Goal: Task Accomplishment & Management: Use online tool/utility

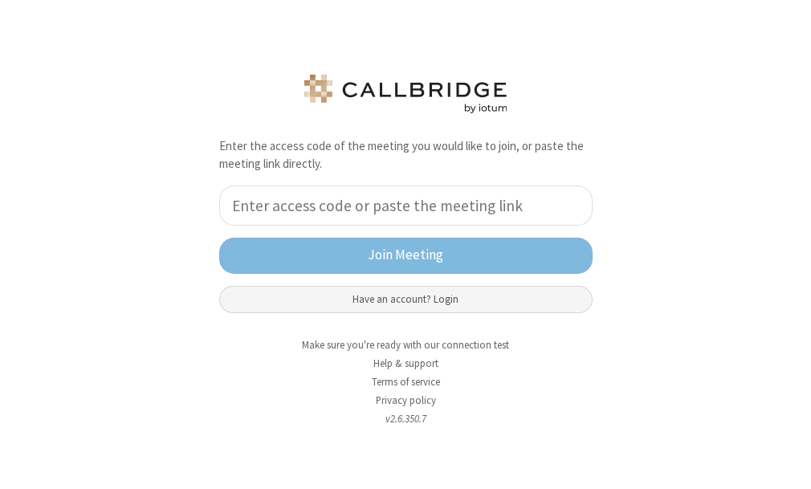
click at [422, 307] on button "Have an account? Login" at bounding box center [405, 299] width 373 height 27
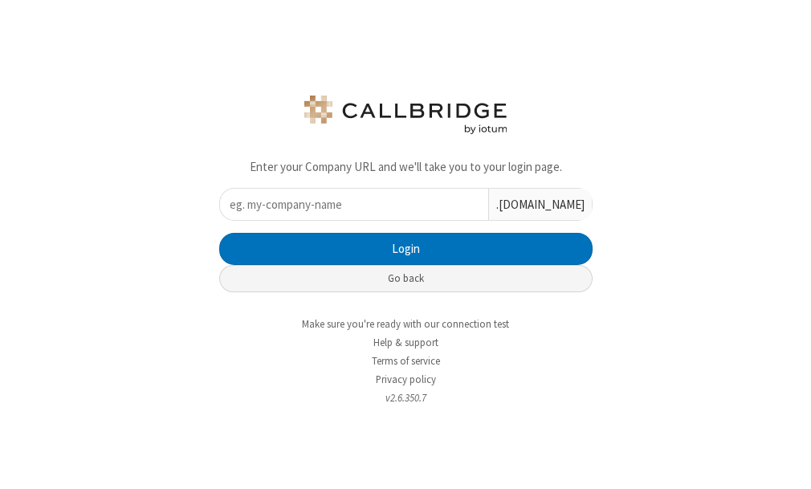
click at [356, 273] on button "Go back" at bounding box center [405, 278] width 373 height 27
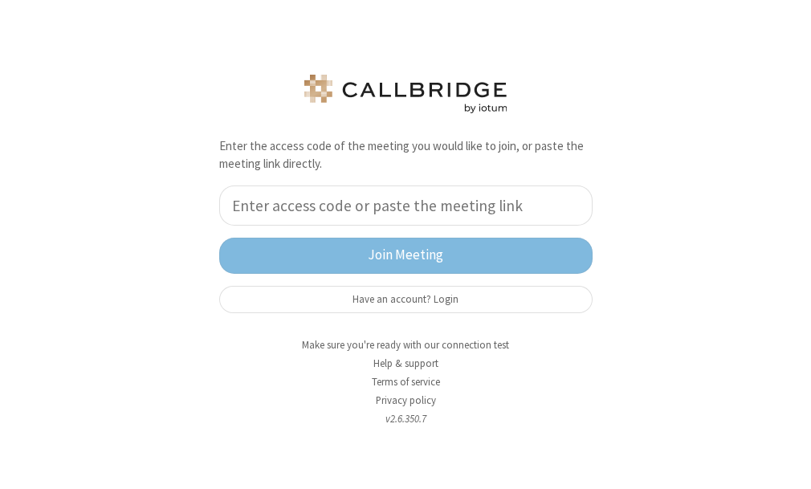
type input "1"
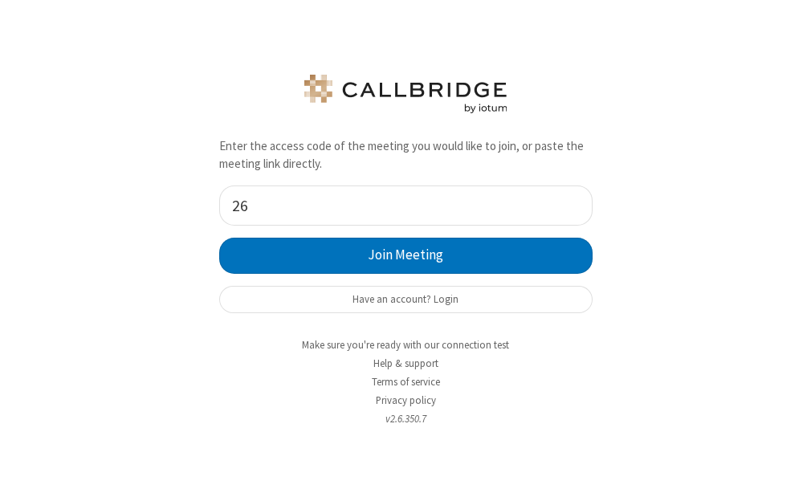
type input "2"
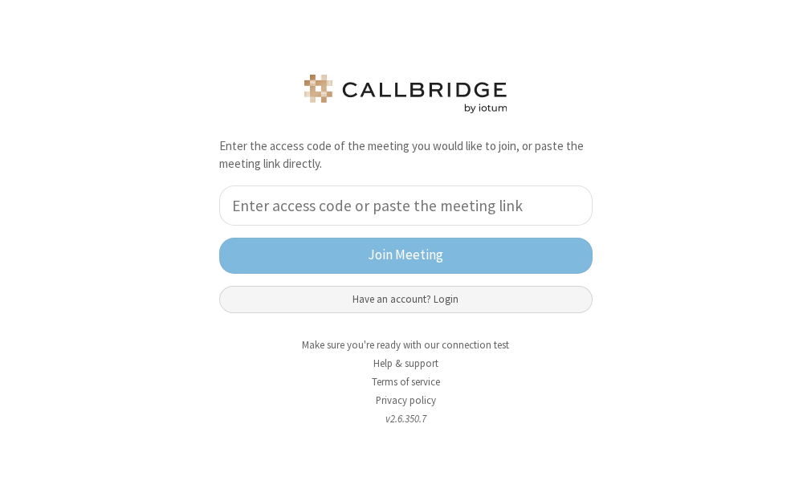
click at [364, 310] on button "Have an account? Login" at bounding box center [405, 299] width 373 height 27
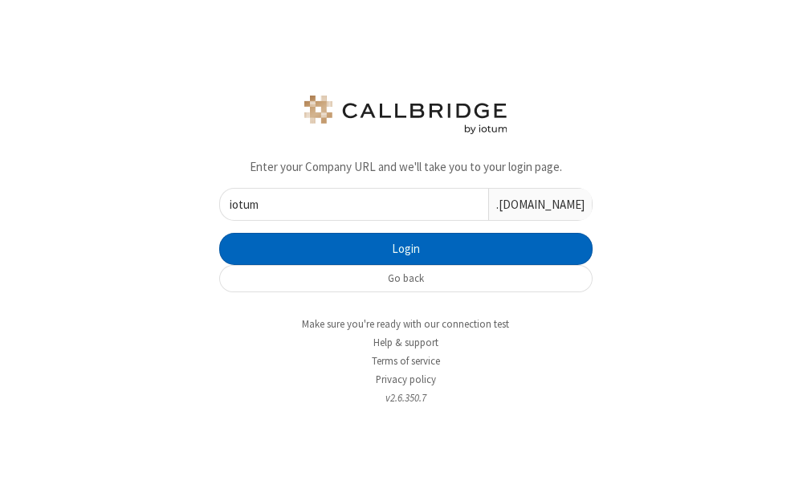
type input "iotum"
click at [219, 233] on button "Login" at bounding box center [405, 249] width 373 height 32
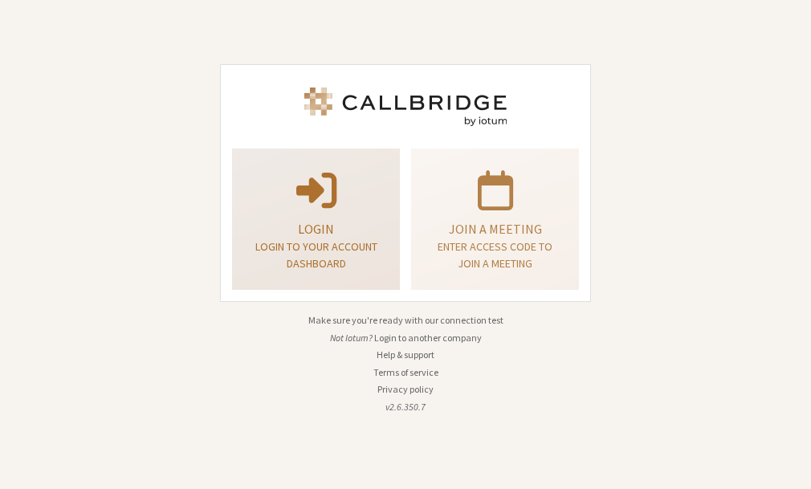
click at [374, 198] on p at bounding box center [316, 188] width 128 height 45
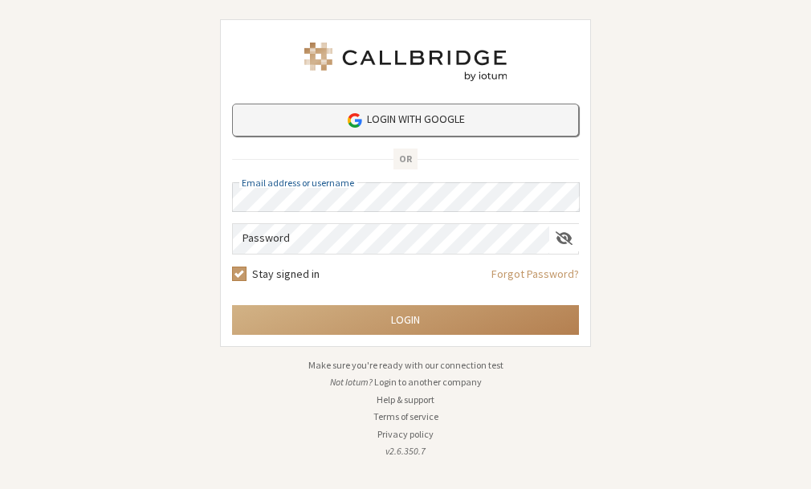
click at [343, 133] on link "Login with Google" at bounding box center [405, 120] width 347 height 33
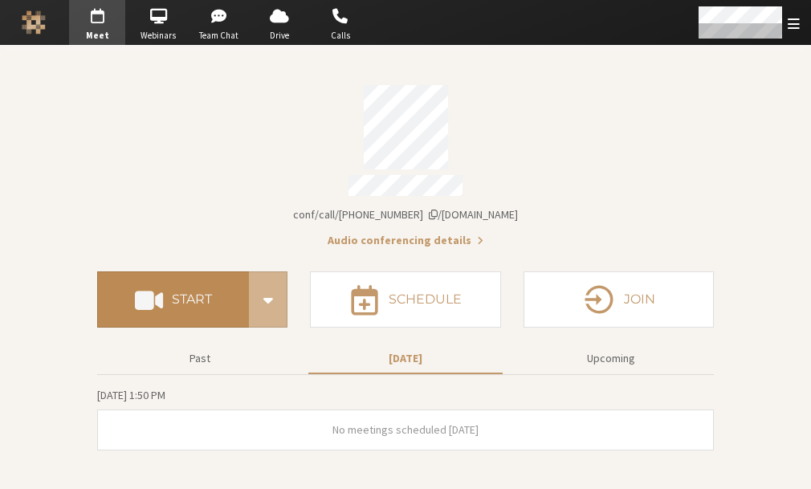
click at [207, 293] on h4 "Start" at bounding box center [192, 299] width 40 height 13
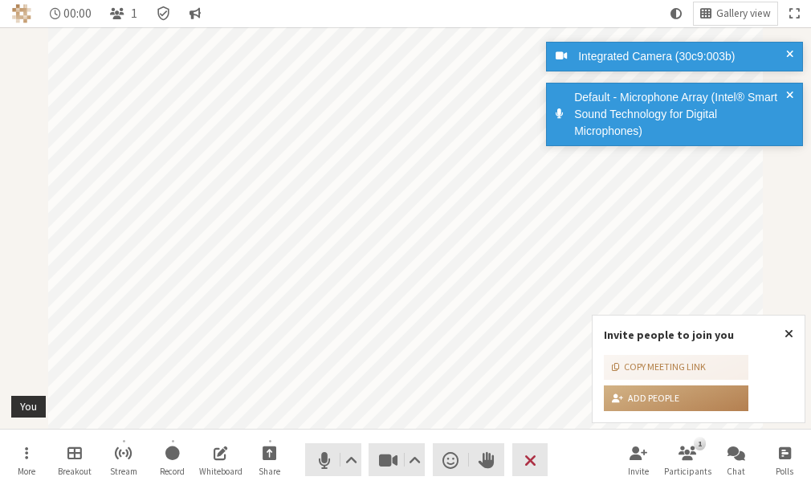
click at [429, 466] on div "Audio Video Send a reaction Raise hand Leave" at bounding box center [426, 459] width 242 height 33
click at [409, 461] on span "Video setting" at bounding box center [415, 460] width 12 height 22
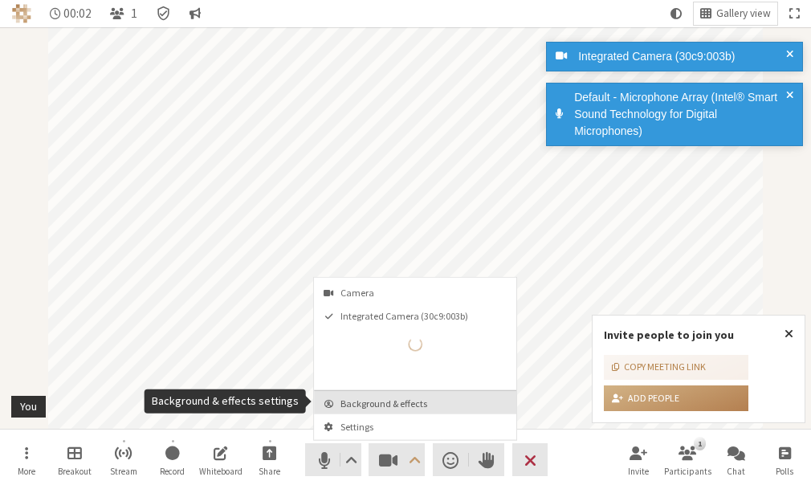
click at [392, 395] on button "Background & effects" at bounding box center [415, 402] width 202 height 23
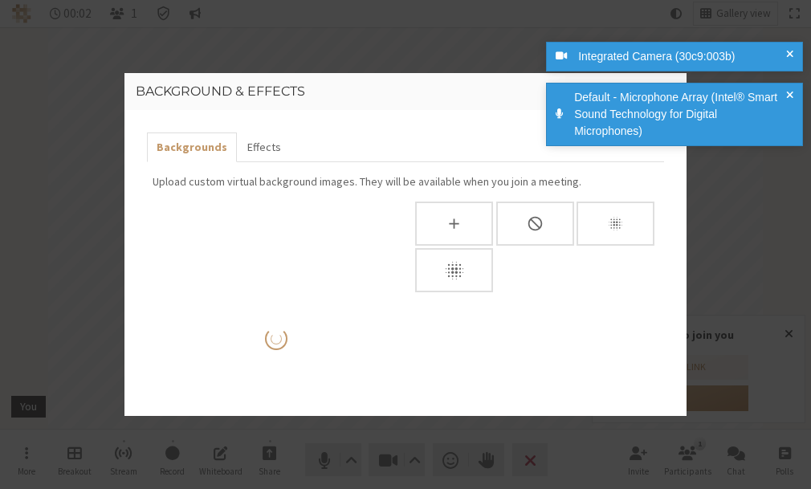
scroll to position [189, 0]
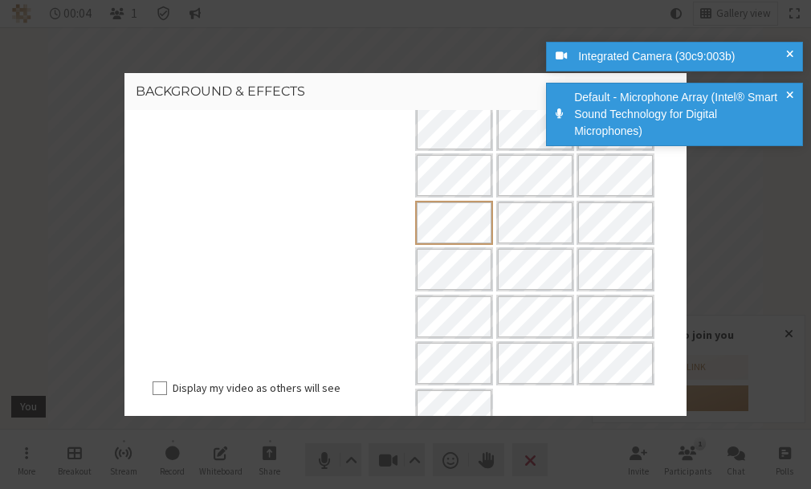
click at [785, 93] on div "Default - Microphone Array (Intel® Smart Sound Technology for Digital Microphon…" at bounding box center [679, 114] width 223 height 51
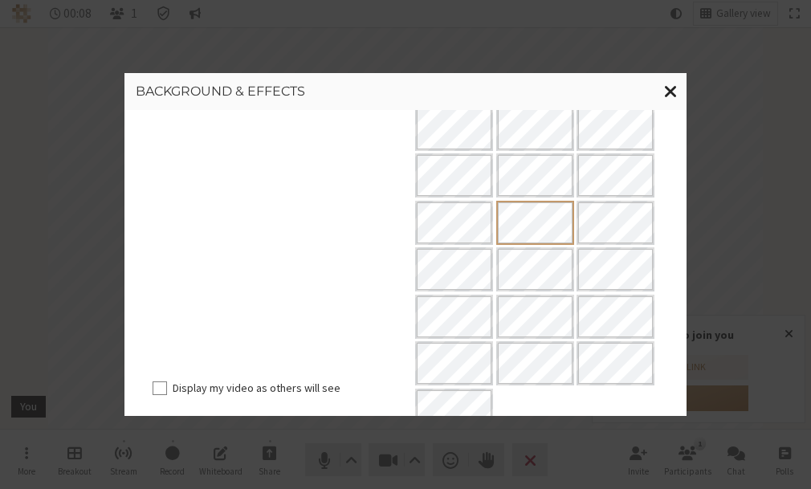
click at [673, 90] on span "Close modal" at bounding box center [671, 91] width 14 height 20
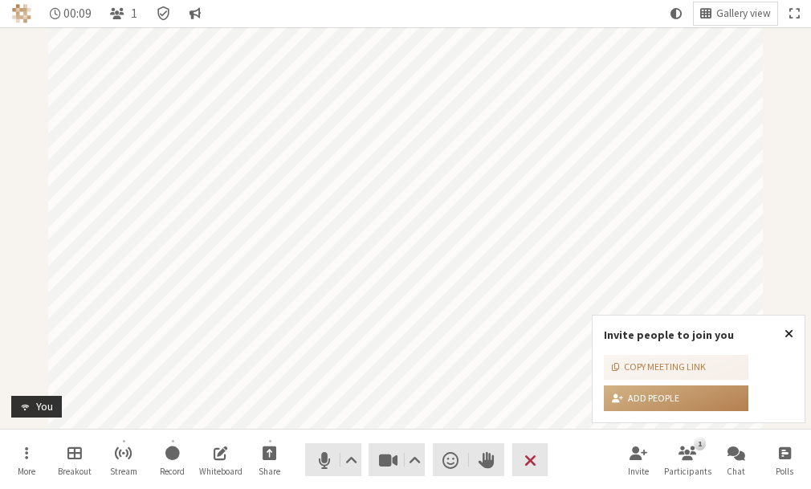
click at [793, 338] on button "Close popover" at bounding box center [788, 334] width 31 height 37
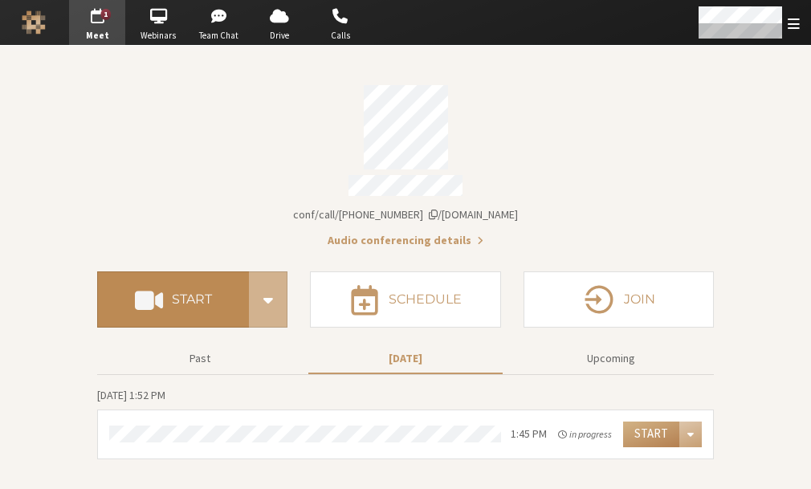
click at [185, 304] on button "Start" at bounding box center [173, 299] width 152 height 56
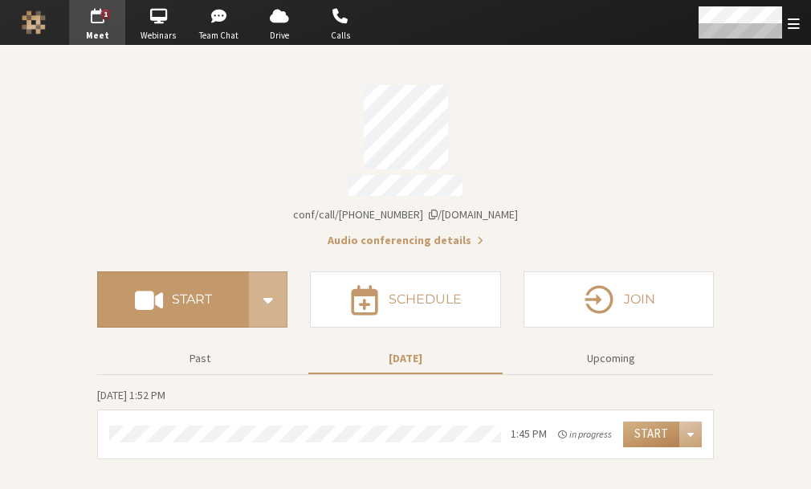
click at [796, 140] on section "Meeting link iotum.callbridge.rocks/conf/call/2961501 Audio conferencing detail…" at bounding box center [405, 267] width 811 height 443
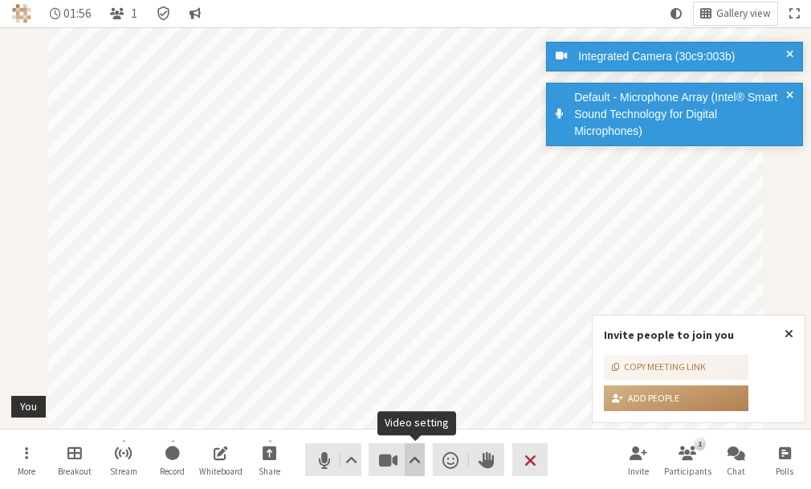
click at [415, 458] on span "Video setting" at bounding box center [415, 460] width 12 height 22
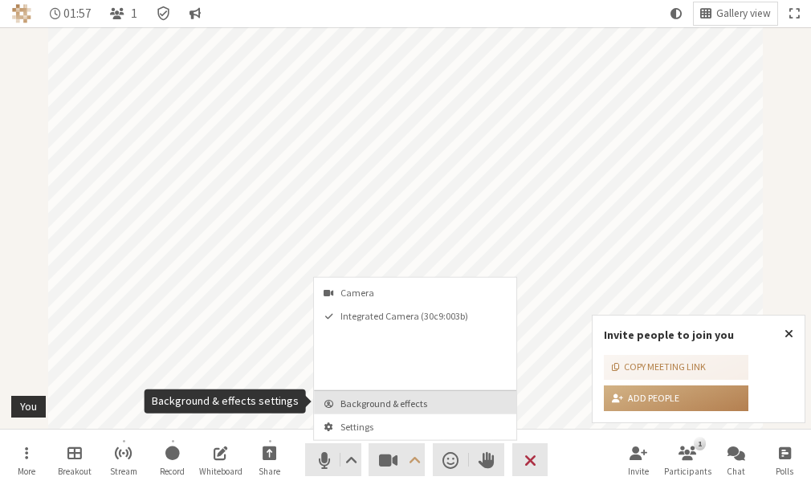
click at [419, 398] on span "Background & effects" at bounding box center [424, 403] width 169 height 10
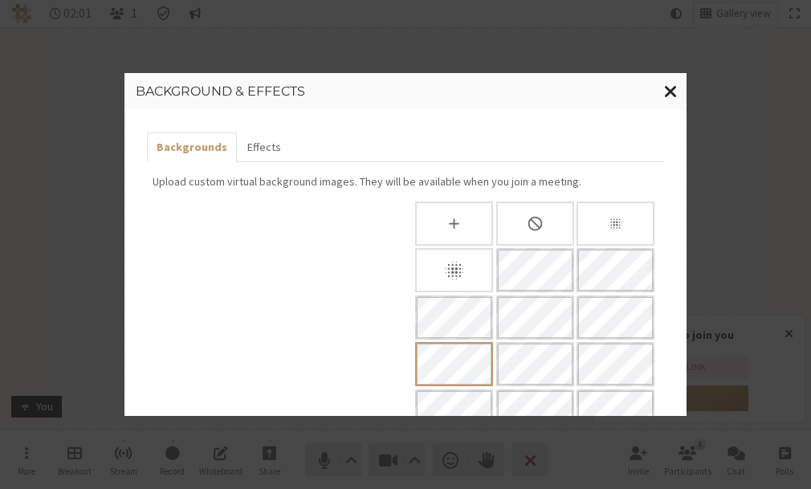
click at [674, 92] on span "Close modal" at bounding box center [671, 91] width 14 height 20
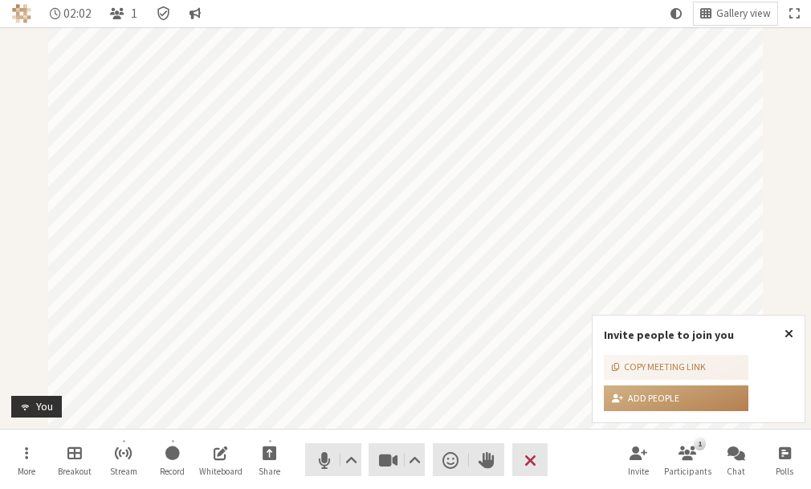
click at [793, 334] on button "Close popover" at bounding box center [788, 334] width 31 height 37
